Goal: Information Seeking & Learning: Find specific fact

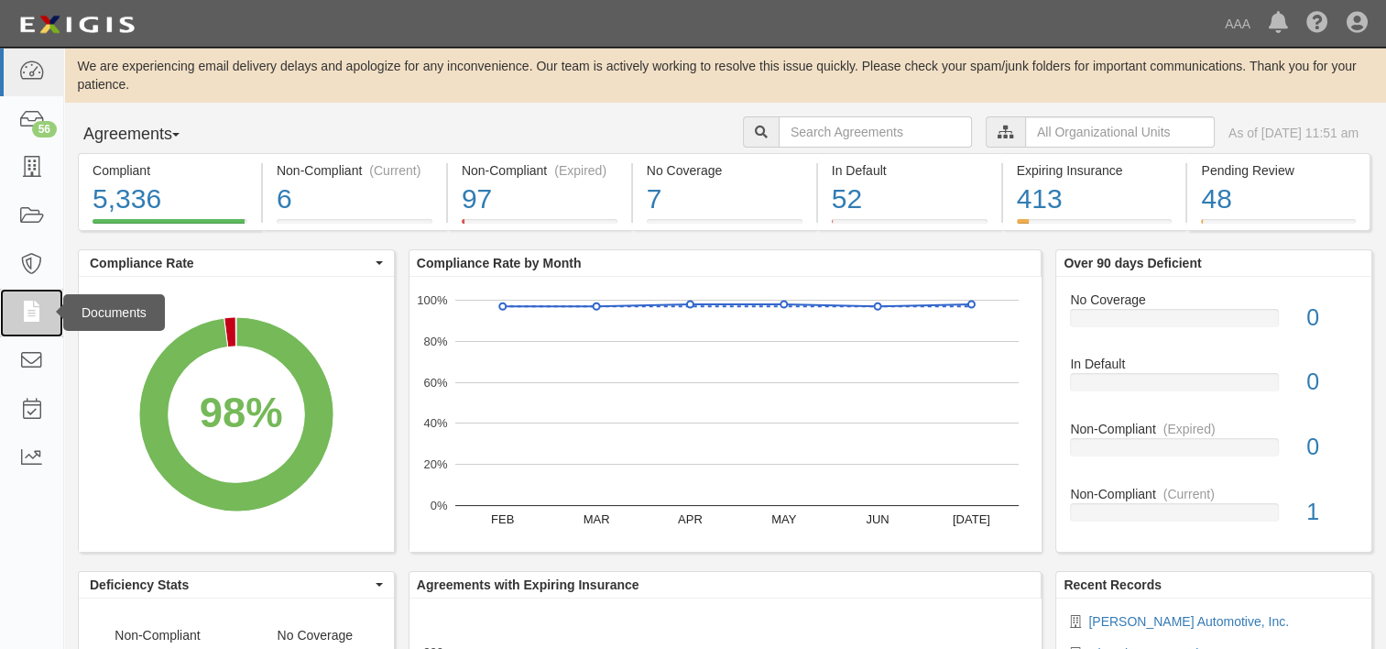
click at [27, 317] on icon at bounding box center [31, 312] width 26 height 21
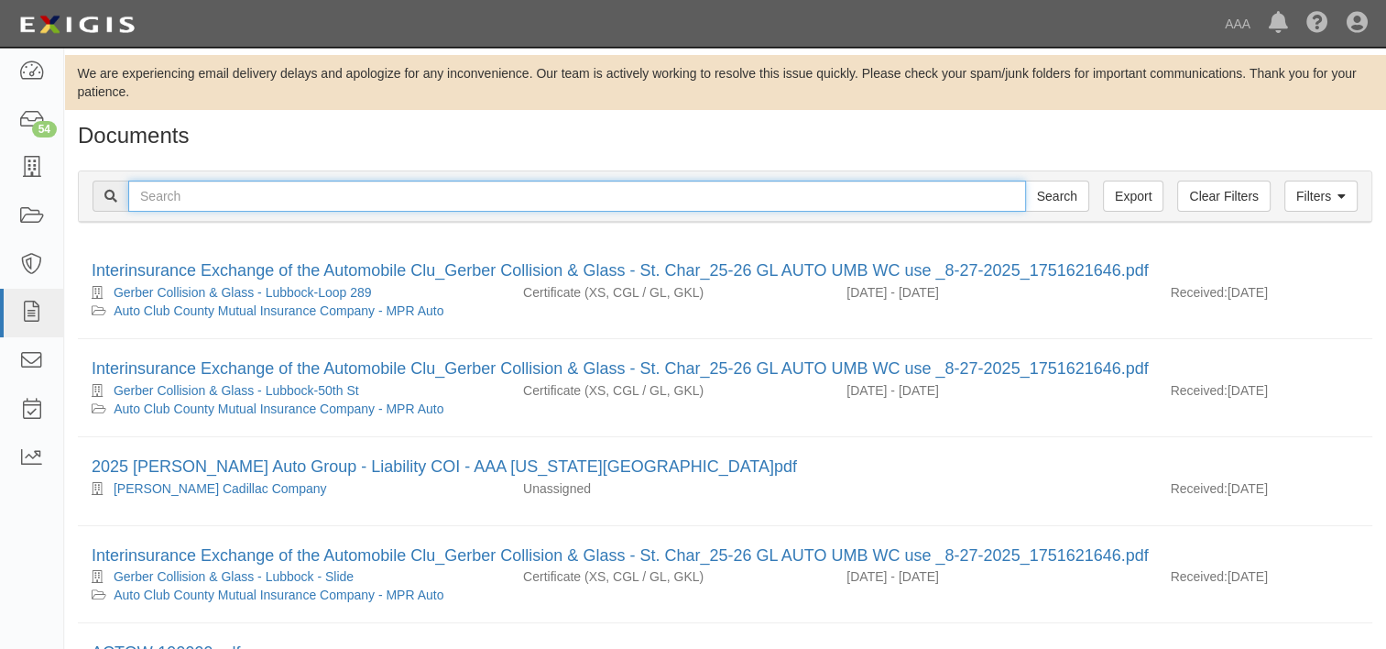
click at [339, 195] on input "text" at bounding box center [577, 195] width 898 height 31
type input "wimmer's"
click at [1025, 180] on input "Search" at bounding box center [1057, 195] width 64 height 31
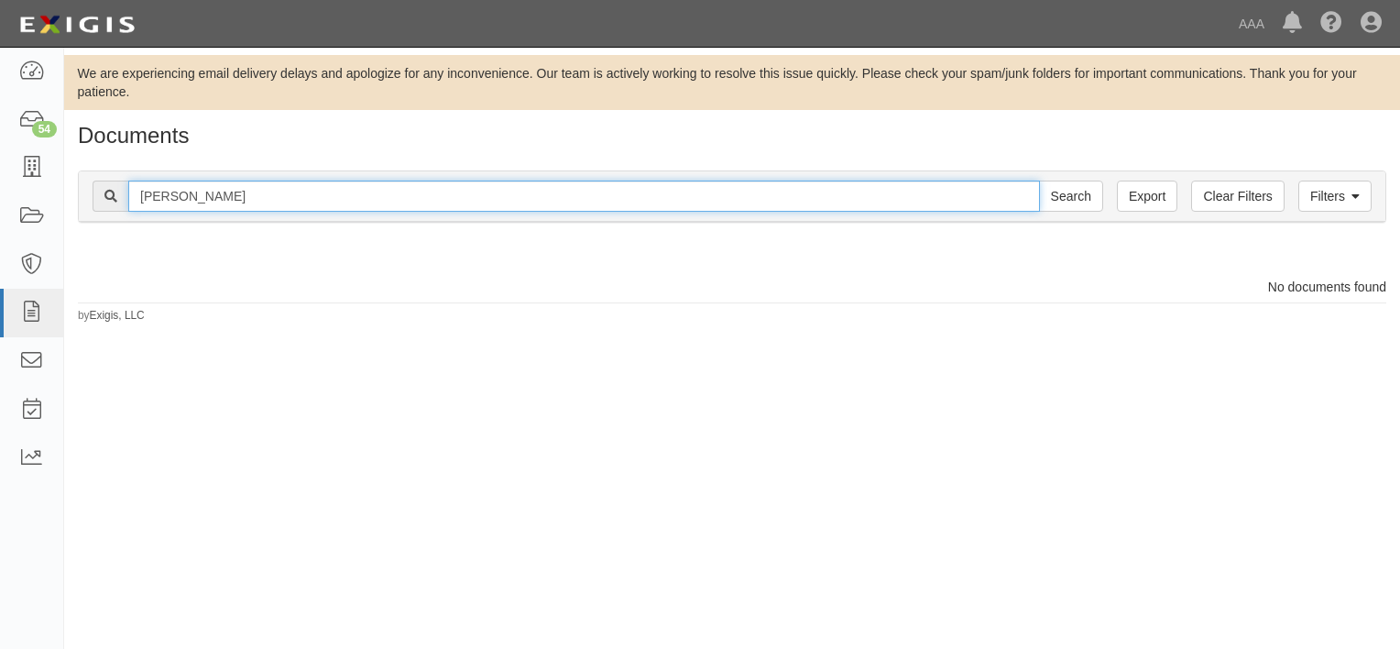
click at [315, 200] on input "[PERSON_NAME]" at bounding box center [583, 195] width 911 height 31
type input "[PERSON_NAME] automotive"
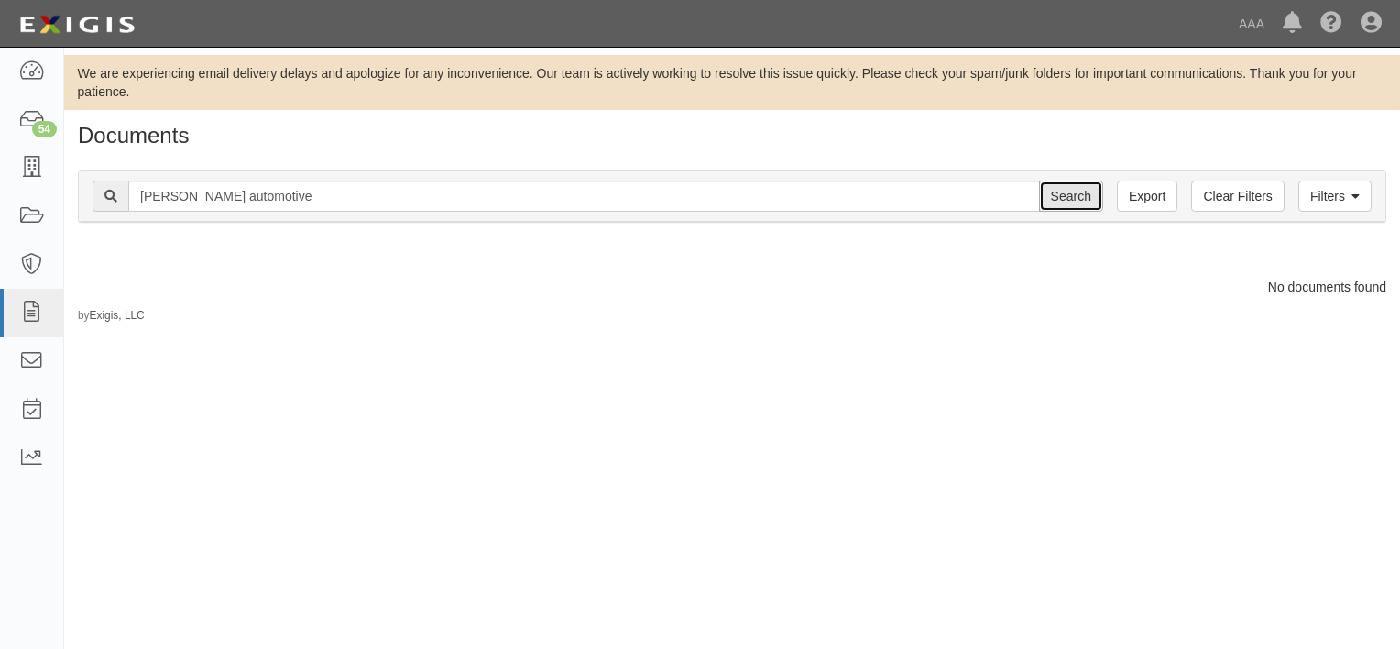
click at [1062, 191] on input "Search" at bounding box center [1071, 195] width 64 height 31
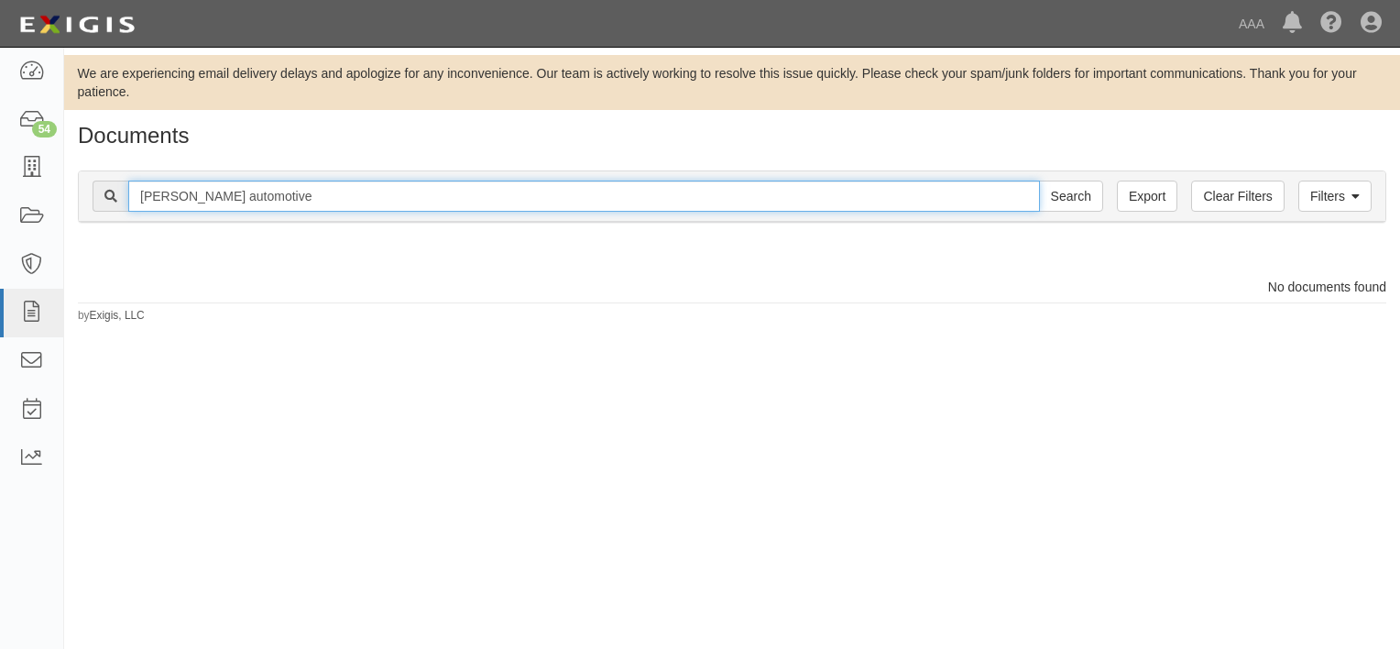
click at [686, 206] on input "wimmer's automotive" at bounding box center [583, 195] width 911 height 31
type input "w"
type input "20112"
click at [1039, 180] on input "Search" at bounding box center [1071, 195] width 64 height 31
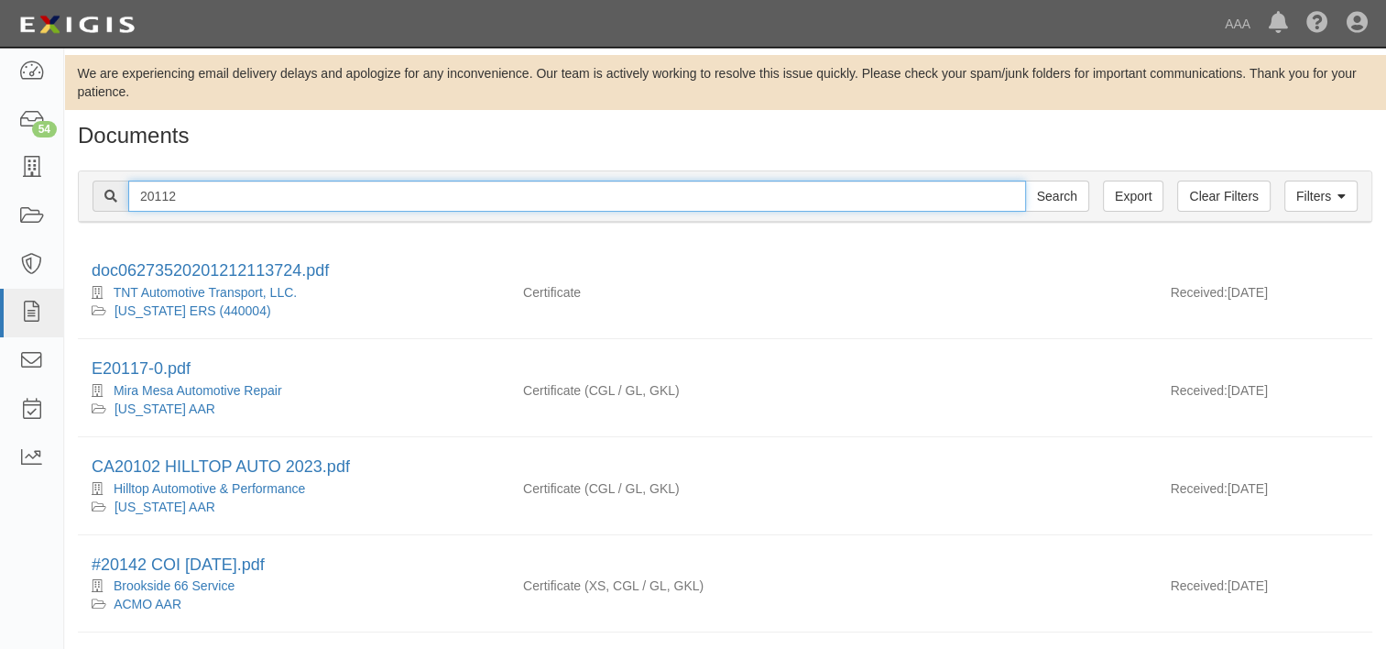
click at [590, 203] on input "20112" at bounding box center [577, 195] width 898 height 31
type input "2"
type input "paso [PERSON_NAME]"
click at [1025, 180] on input "Search" at bounding box center [1057, 195] width 64 height 31
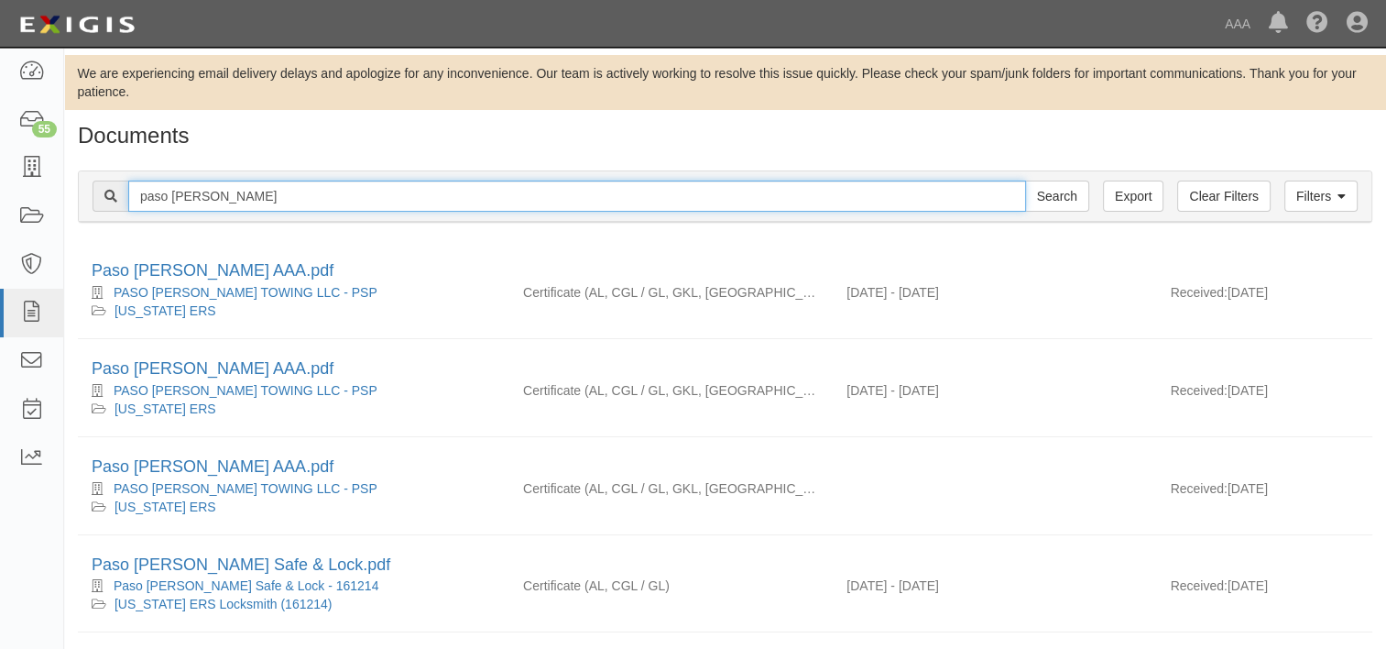
click at [590, 203] on input "paso [PERSON_NAME]" at bounding box center [577, 195] width 898 height 31
type input "paso [PERSON_NAME] auto"
click at [1025, 180] on input "Search" at bounding box center [1057, 195] width 64 height 31
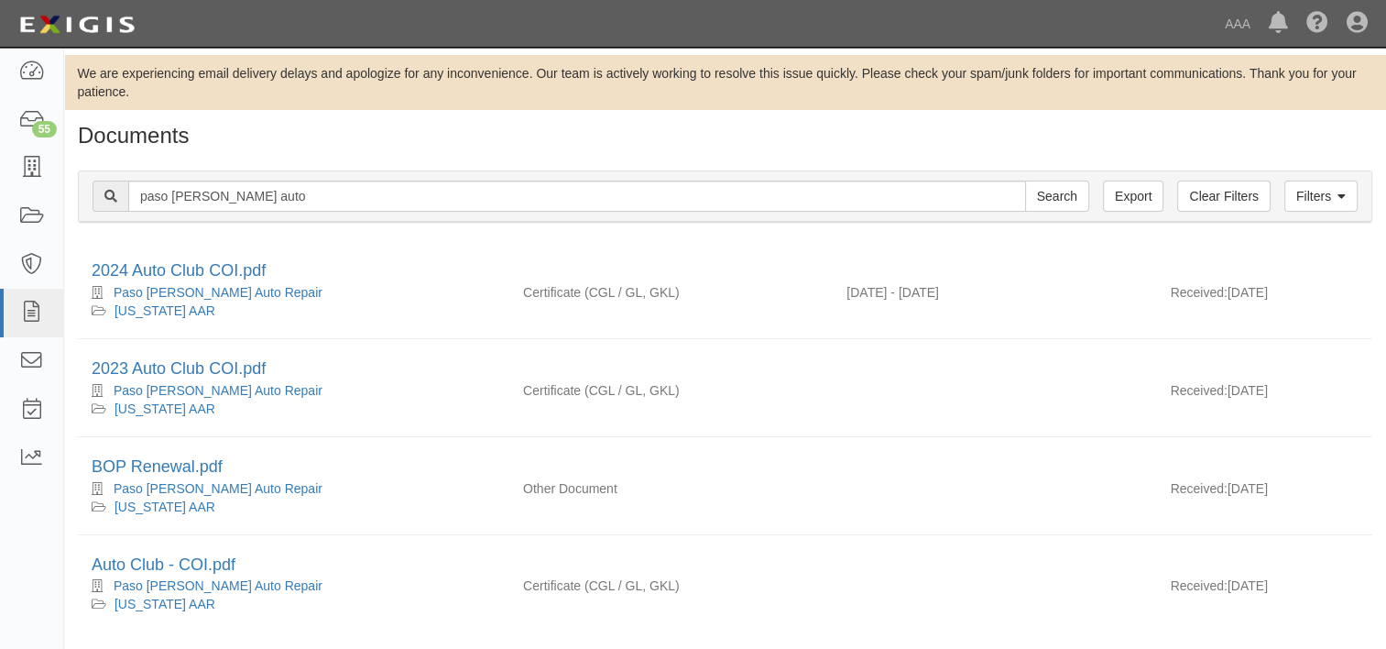
scroll to position [63, 0]
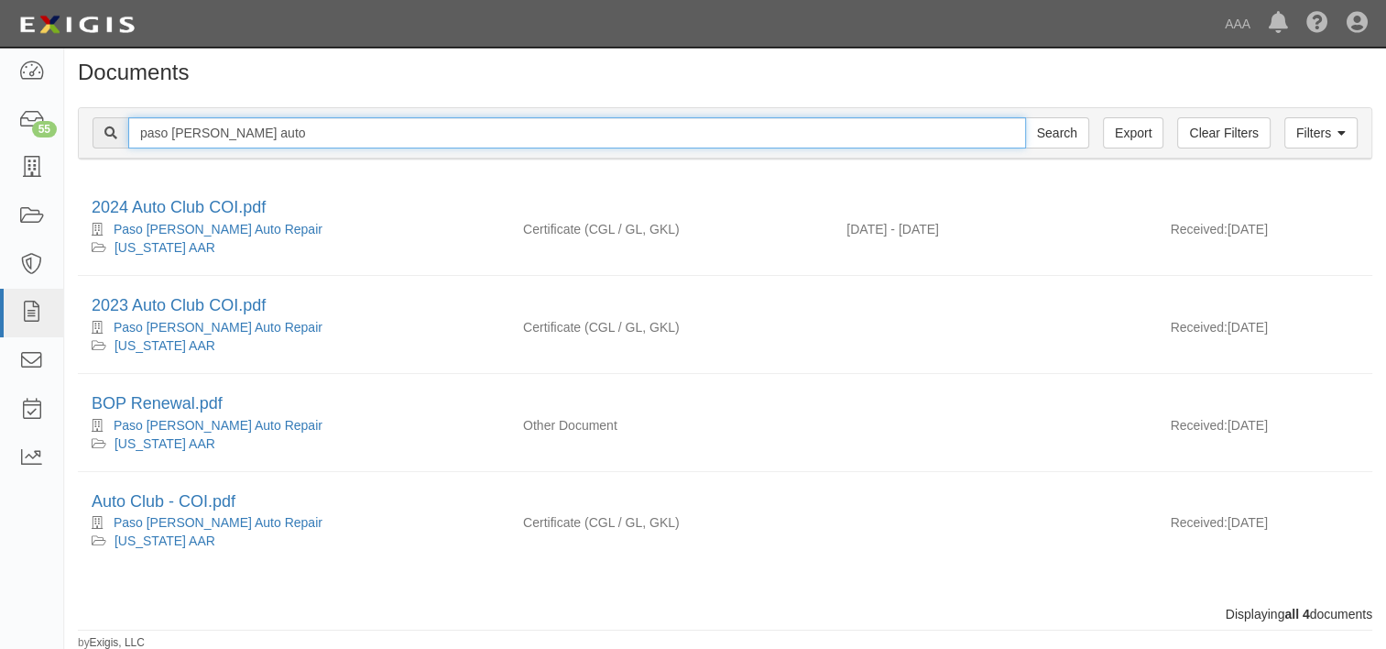
click at [377, 132] on input "paso [PERSON_NAME] auto" at bounding box center [577, 132] width 898 height 31
type input "p"
type input "sand canyon union"
click at [1025, 117] on input "Search" at bounding box center [1057, 132] width 64 height 31
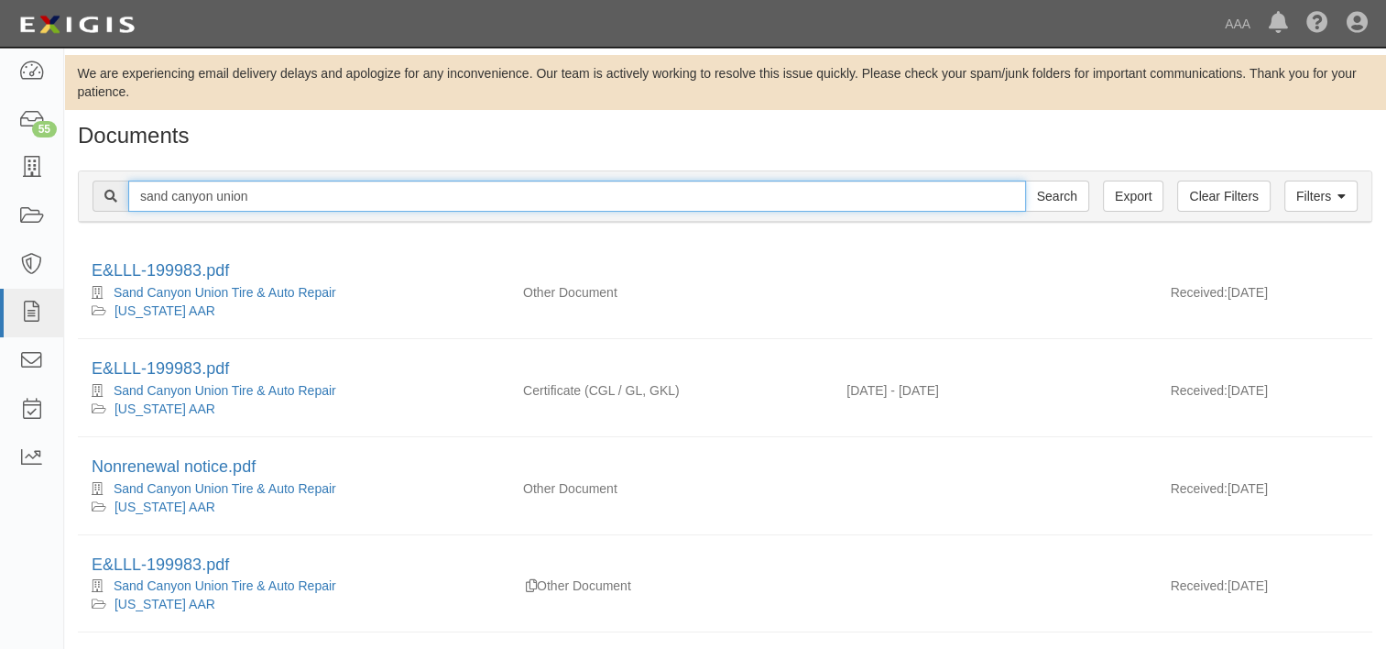
click at [344, 197] on input "sand canyon union" at bounding box center [577, 195] width 898 height 31
type input "s"
type input "tom's transmission"
click at [1025, 180] on input "Search" at bounding box center [1057, 195] width 64 height 31
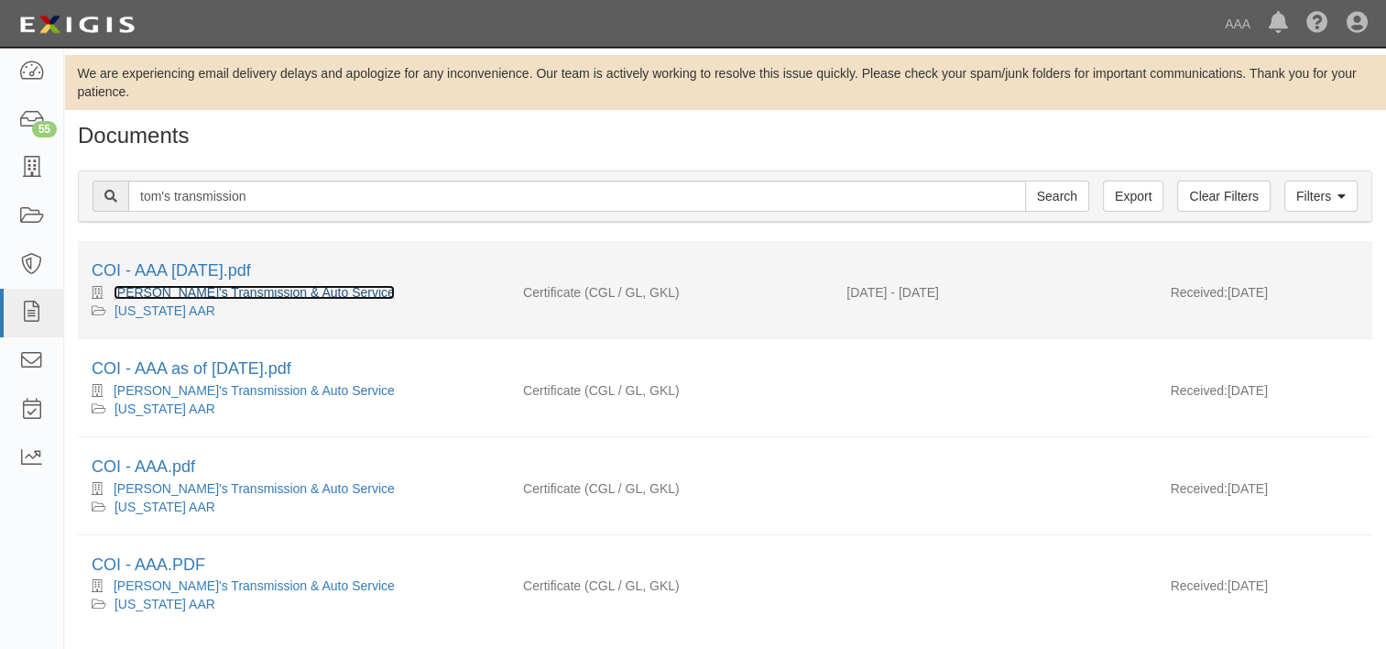
click at [305, 290] on link "[PERSON_NAME]'s Transmission & Auto Service" at bounding box center [254, 292] width 281 height 15
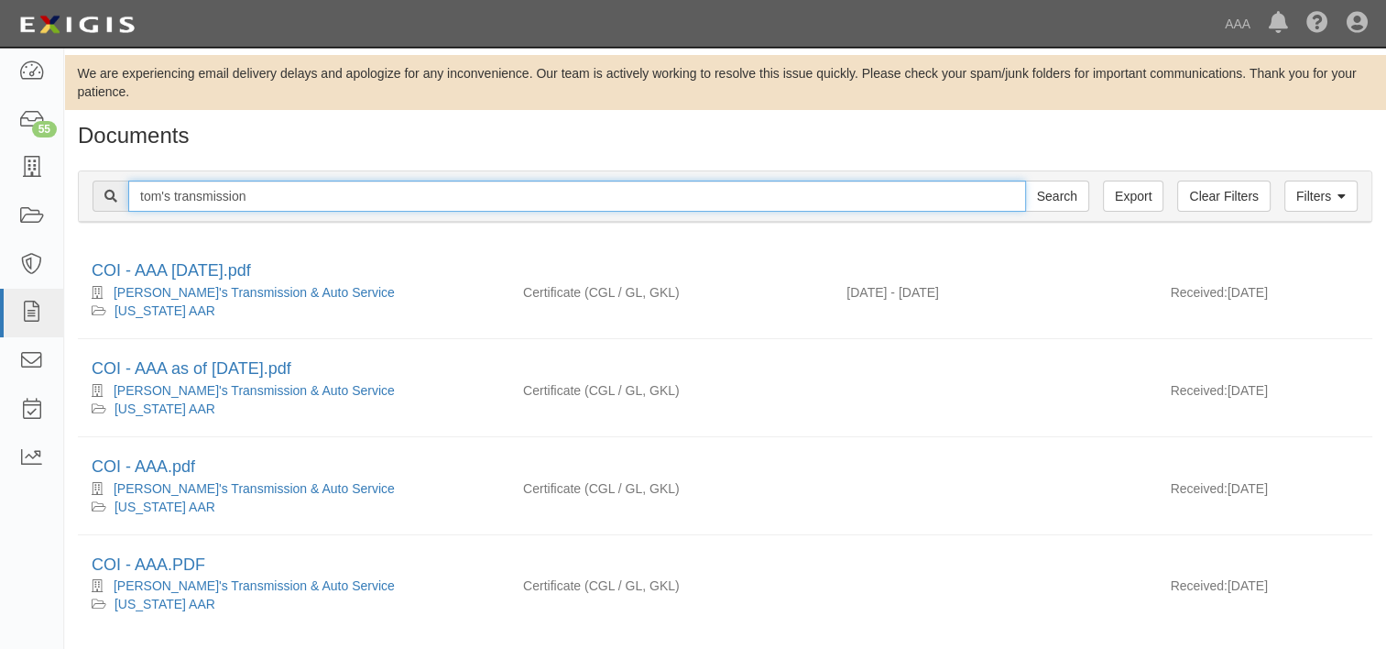
click at [313, 189] on input "tom's transmission" at bounding box center [577, 195] width 898 height 31
type input "t"
type input "trident auto"
click at [1025, 180] on input "Search" at bounding box center [1057, 195] width 64 height 31
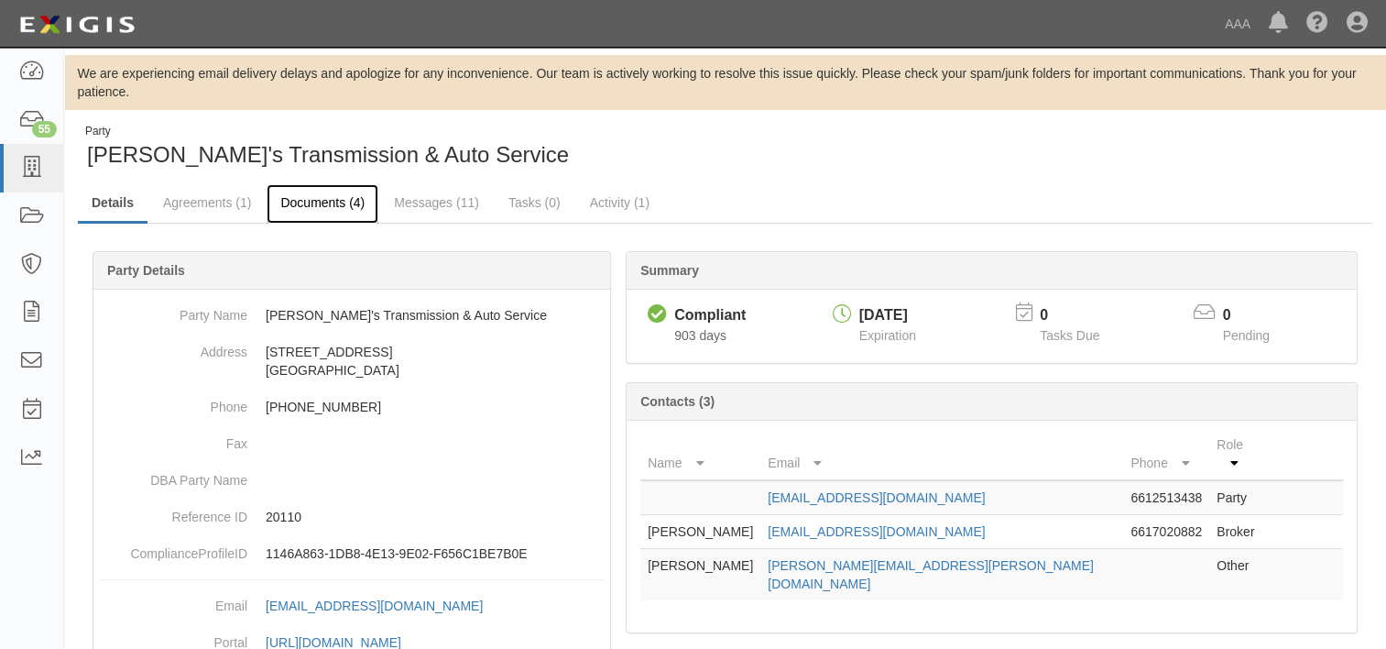
click at [337, 210] on link "Documents (4)" at bounding box center [323, 203] width 112 height 39
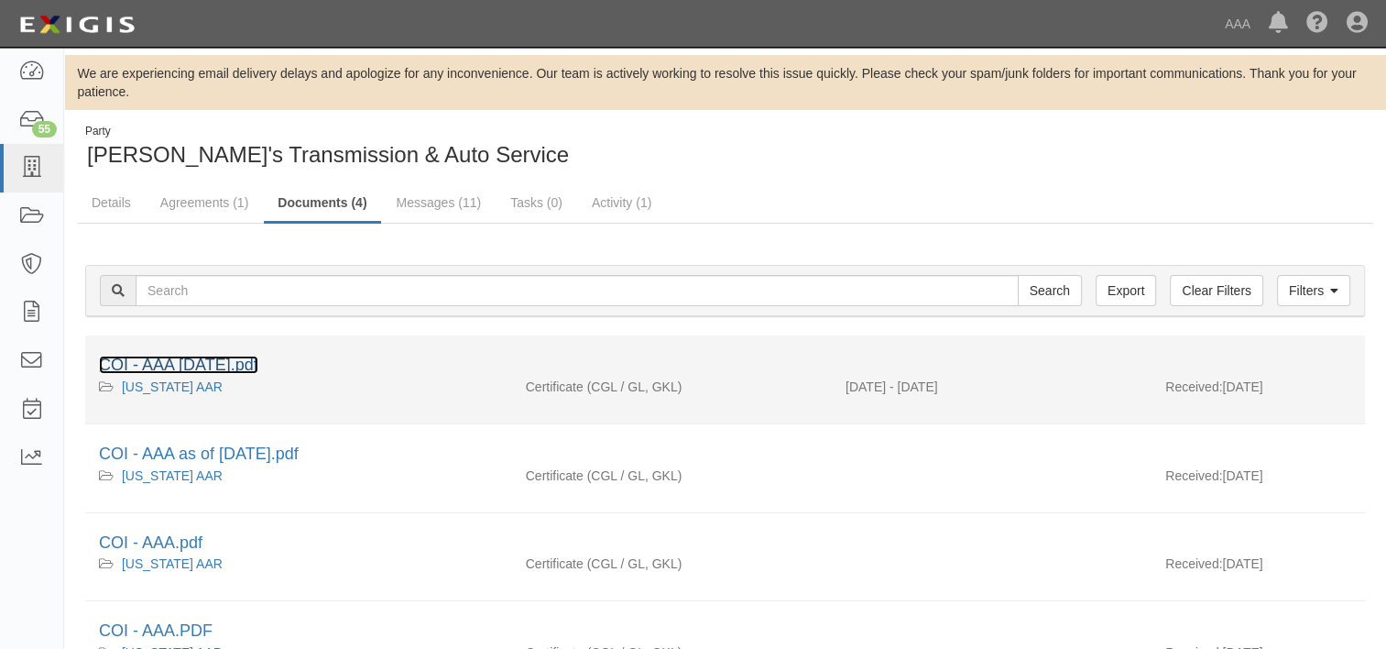
click at [223, 360] on link "COI - AAA [DATE].pdf" at bounding box center [178, 364] width 159 height 18
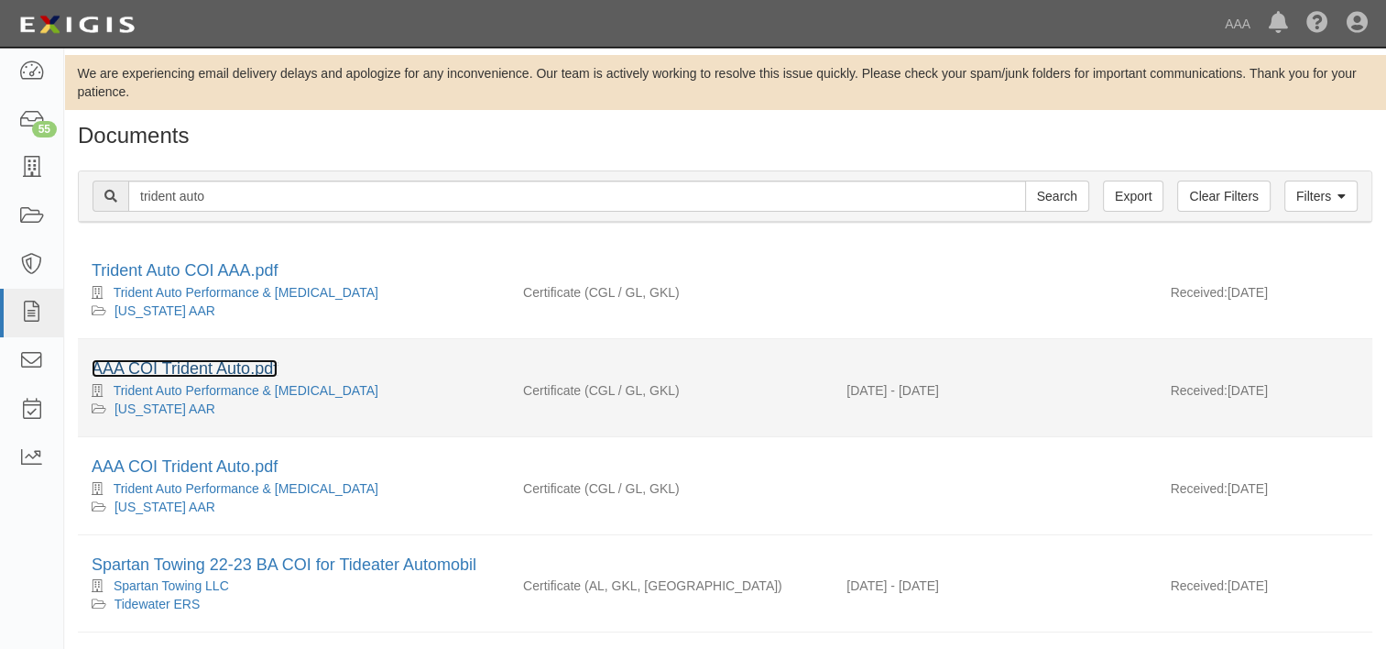
click at [254, 370] on link "AAA COI Trident Auto.pdf" at bounding box center [185, 368] width 186 height 18
